Goal: Register for event/course

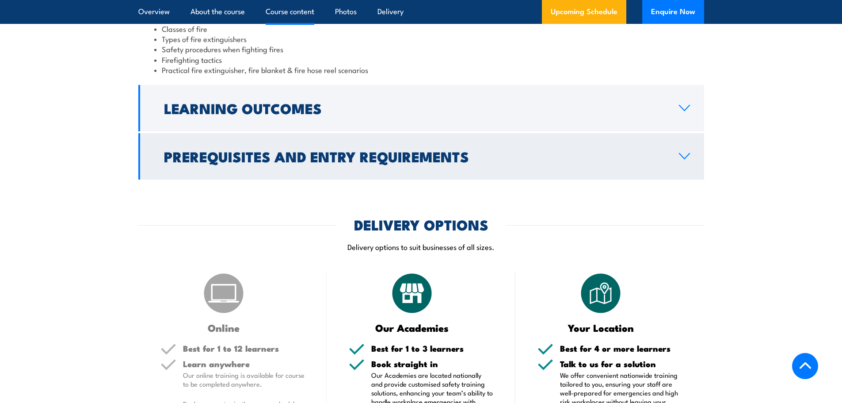
scroll to position [928, 0]
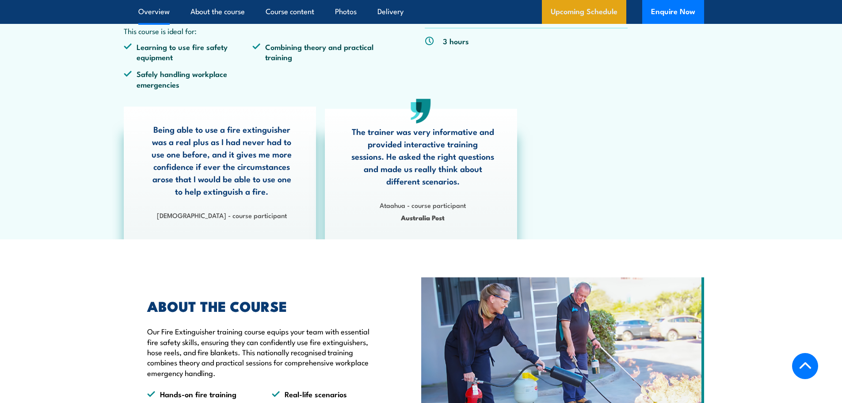
click at [572, 15] on link "Upcoming Schedule" at bounding box center [584, 12] width 84 height 24
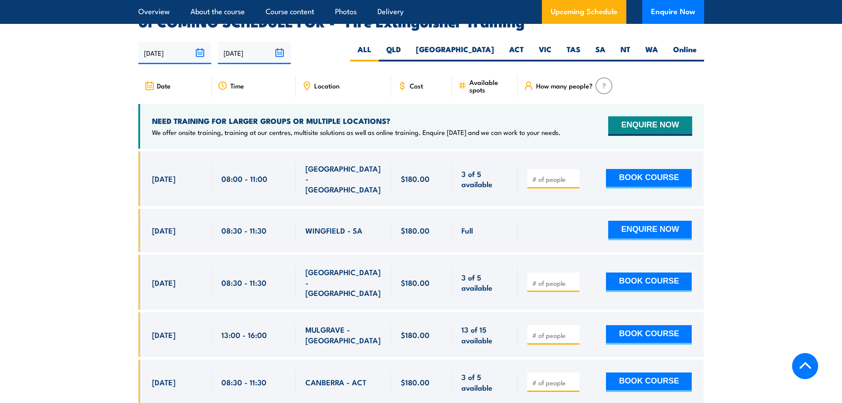
scroll to position [1484, 0]
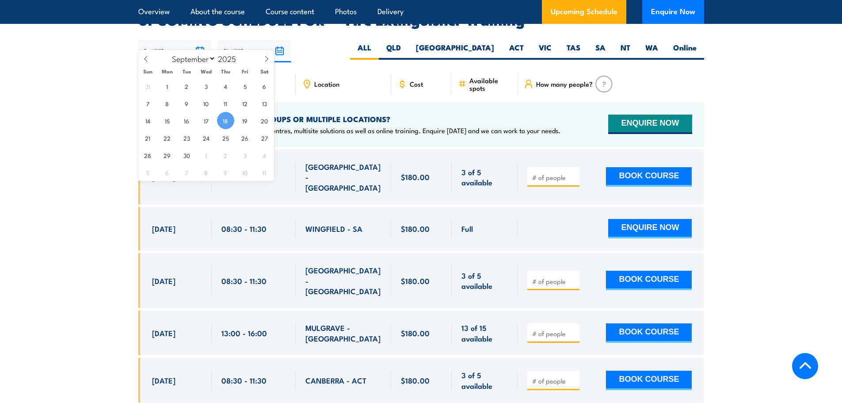
click at [199, 40] on input "[DATE]" at bounding box center [174, 51] width 73 height 23
click at [269, 58] on icon at bounding box center [267, 59] width 6 height 6
select select "9"
click at [208, 103] on span "8" at bounding box center [206, 103] width 17 height 17
type input "[DATE]"
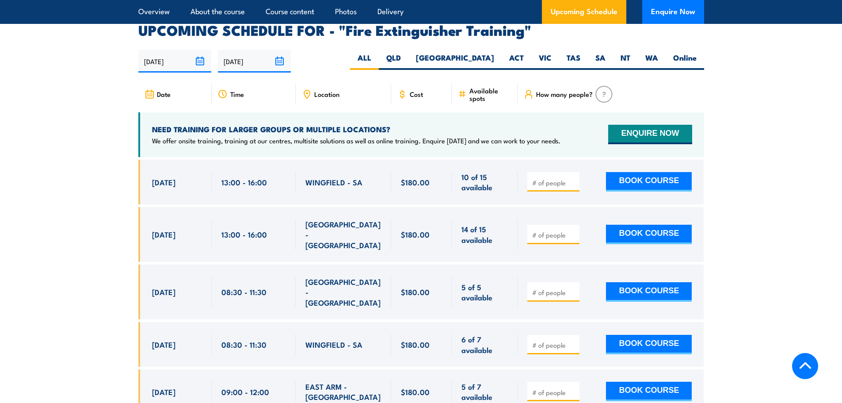
scroll to position [1484, 0]
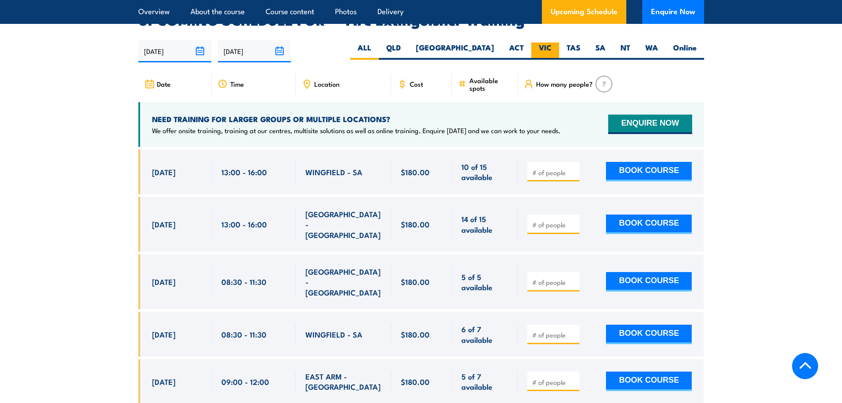
click at [542, 42] on label "VIC" at bounding box center [545, 50] width 28 height 17
click at [552, 42] on input "VIC" at bounding box center [555, 45] width 6 height 6
radio input "true"
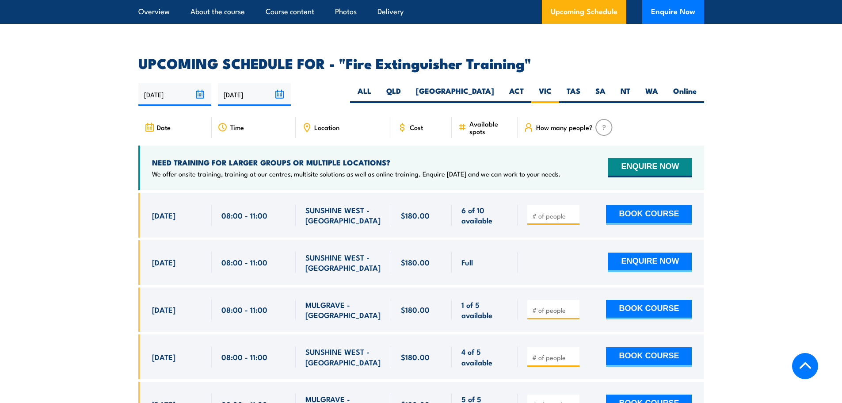
scroll to position [1440, 0]
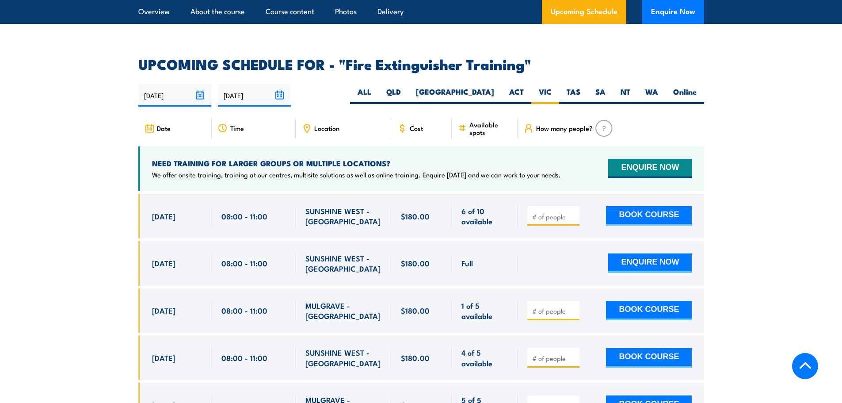
click at [200, 84] on input "[DATE]" at bounding box center [174, 95] width 73 height 23
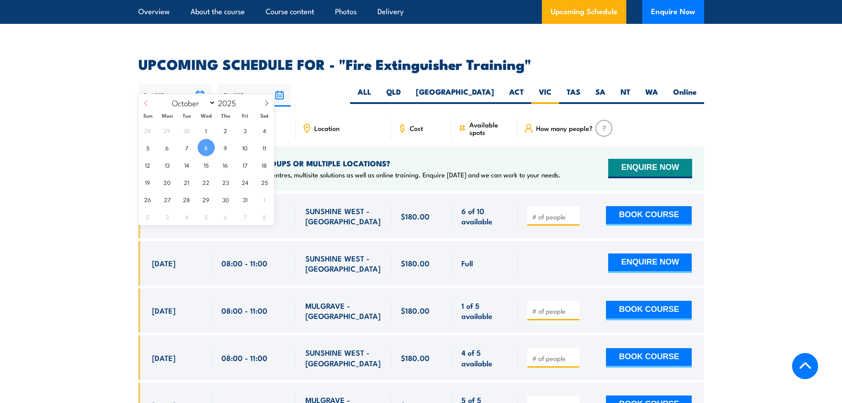
click at [146, 100] on icon at bounding box center [146, 103] width 6 height 6
select select "8"
click at [151, 182] on span "21" at bounding box center [147, 181] width 17 height 17
type input "21/09/2025"
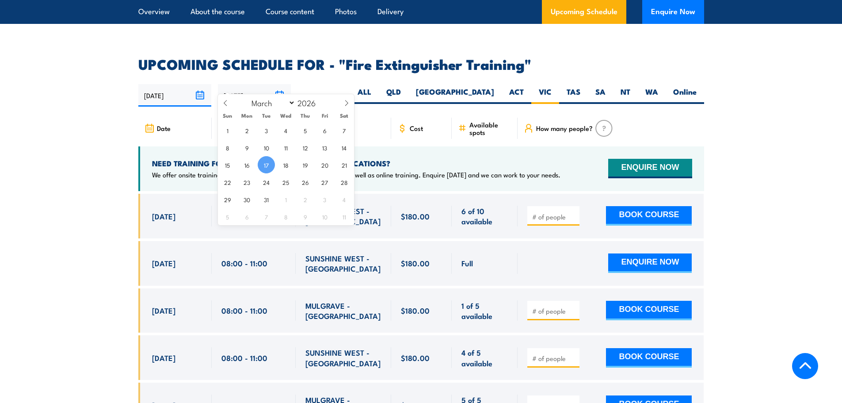
click at [279, 84] on input "[DATE]" at bounding box center [254, 95] width 73 height 23
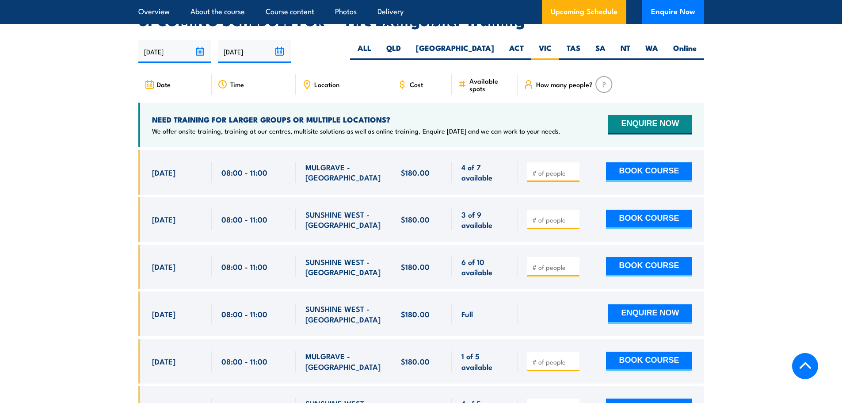
scroll to position [1484, 0]
